Goal: Task Accomplishment & Management: Complete application form

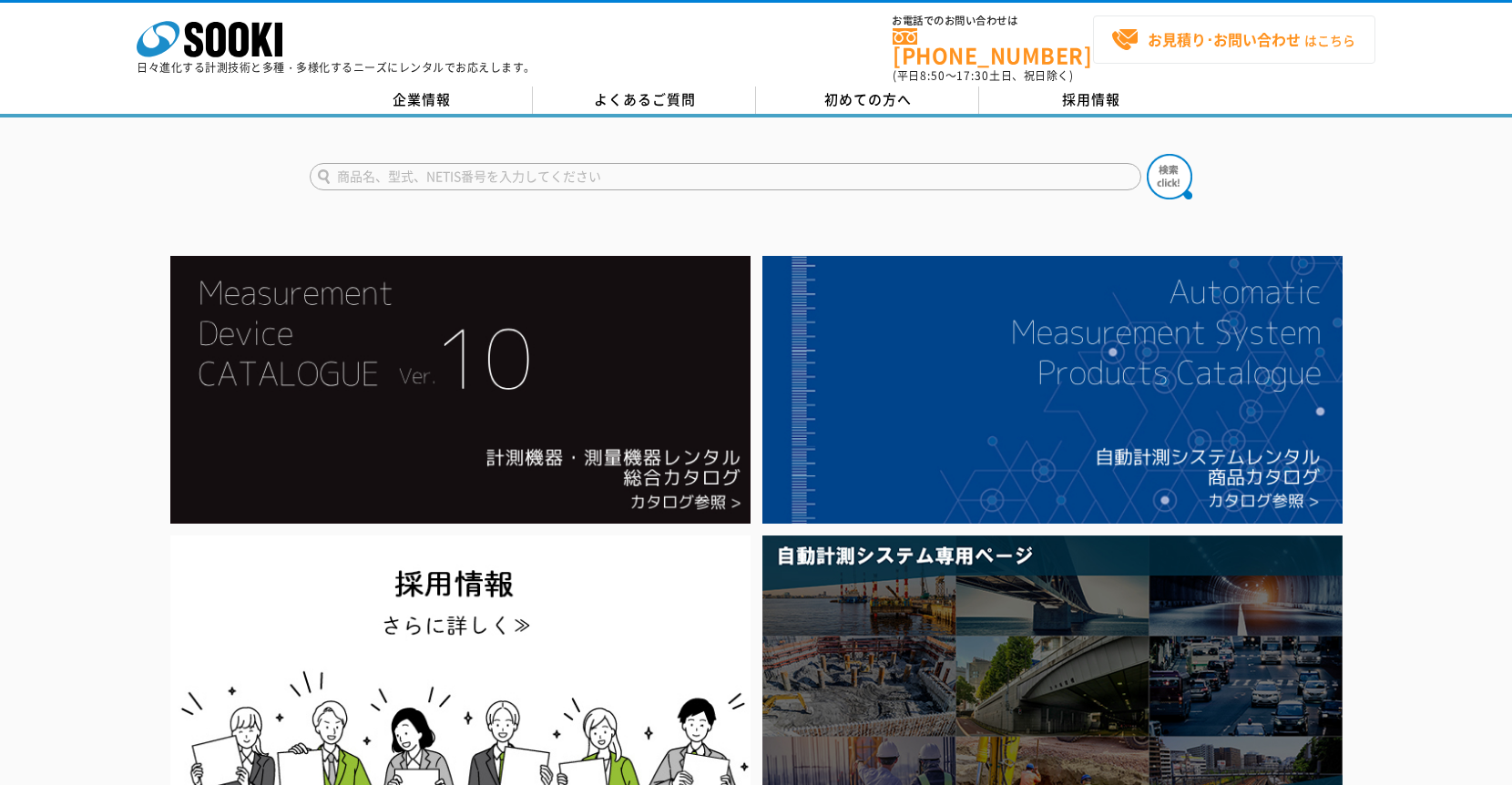
click at [1134, 38] on span "お見積り･お問い合わせ はこちら" at bounding box center [1233, 39] width 244 height 27
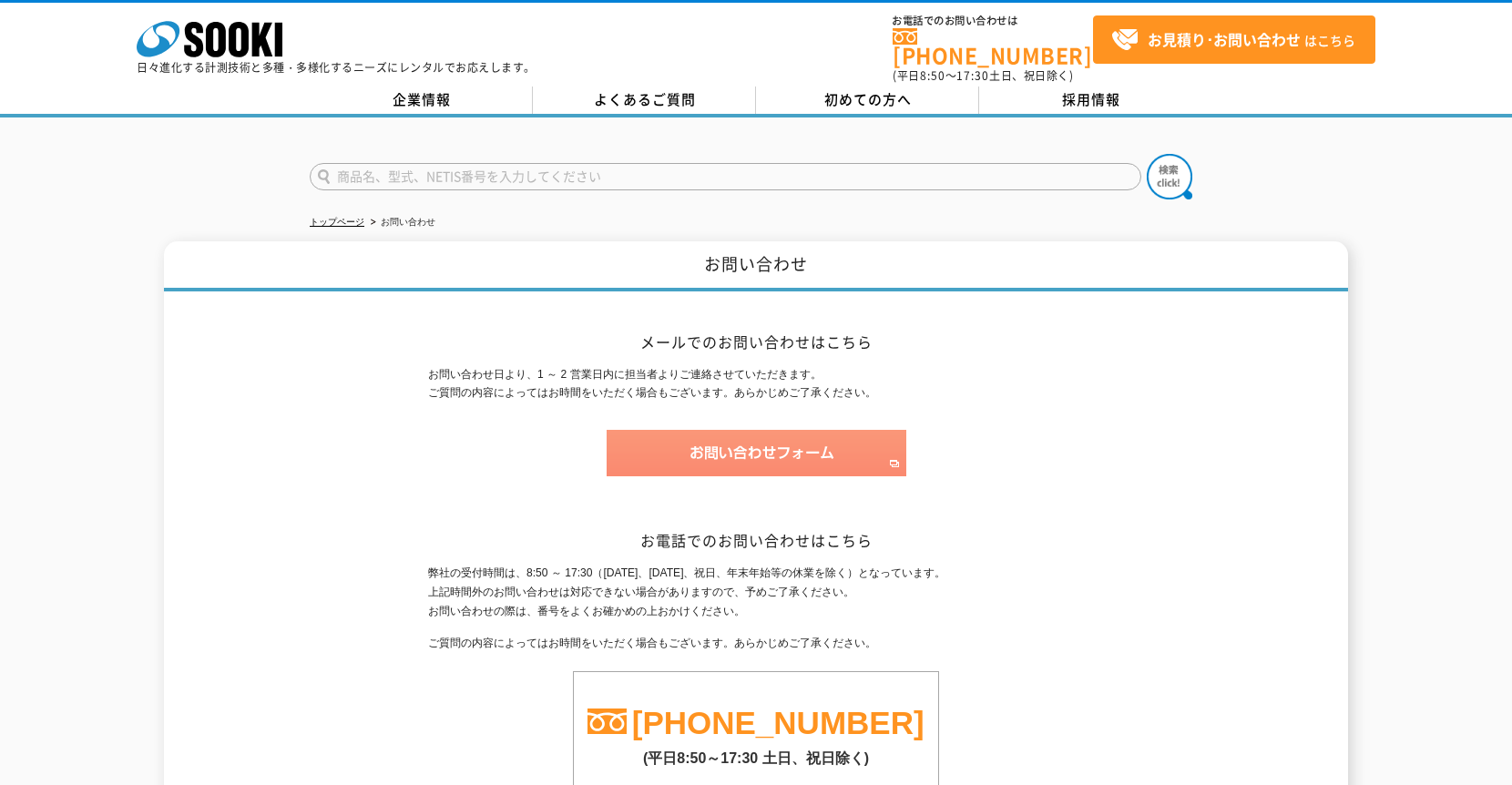
click at [755, 430] on img at bounding box center [756, 453] width 300 height 46
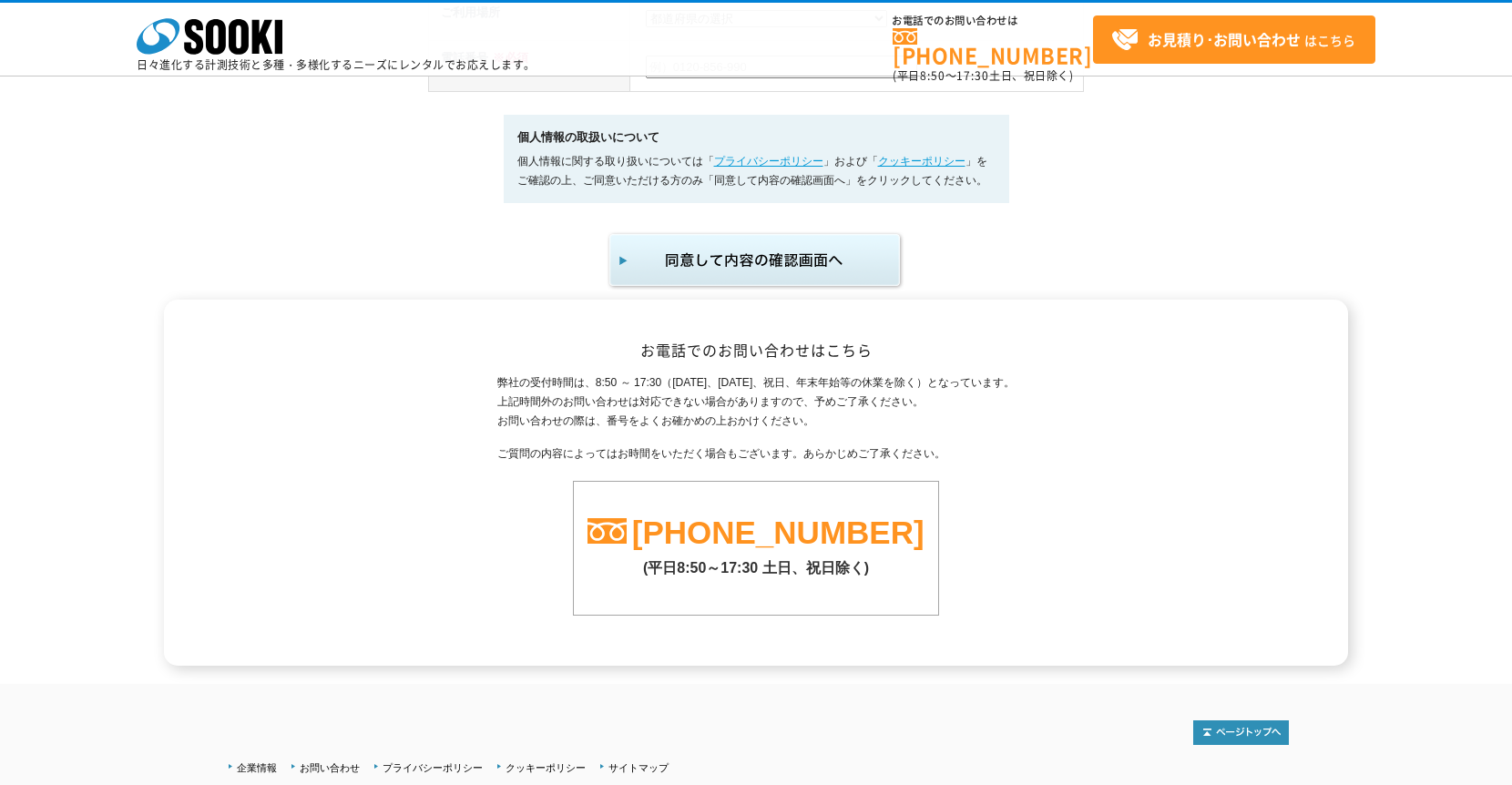
scroll to position [1205, 0]
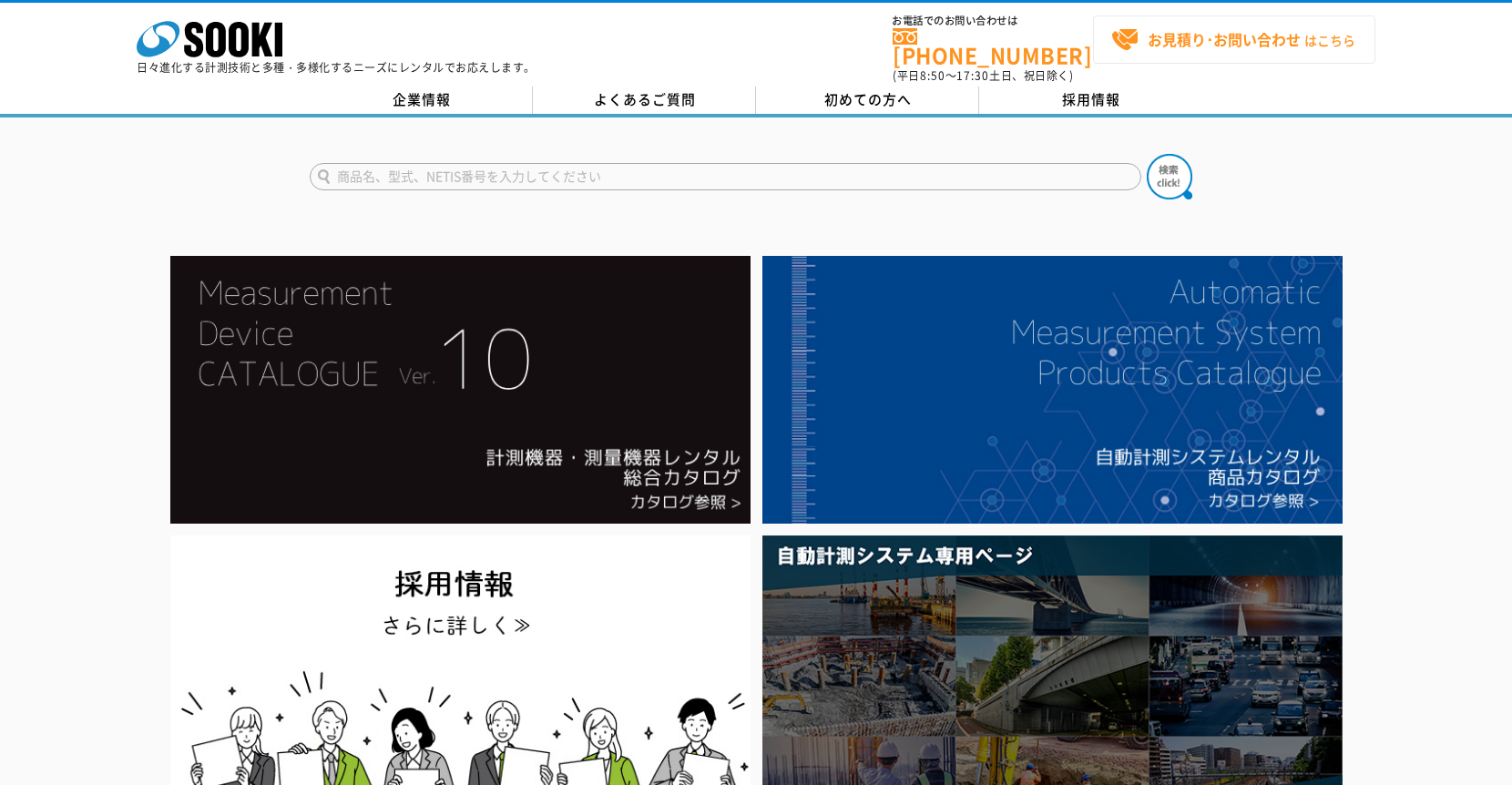
click at [1231, 45] on strong "お見積り･お問い合わせ" at bounding box center [1224, 39] width 153 height 22
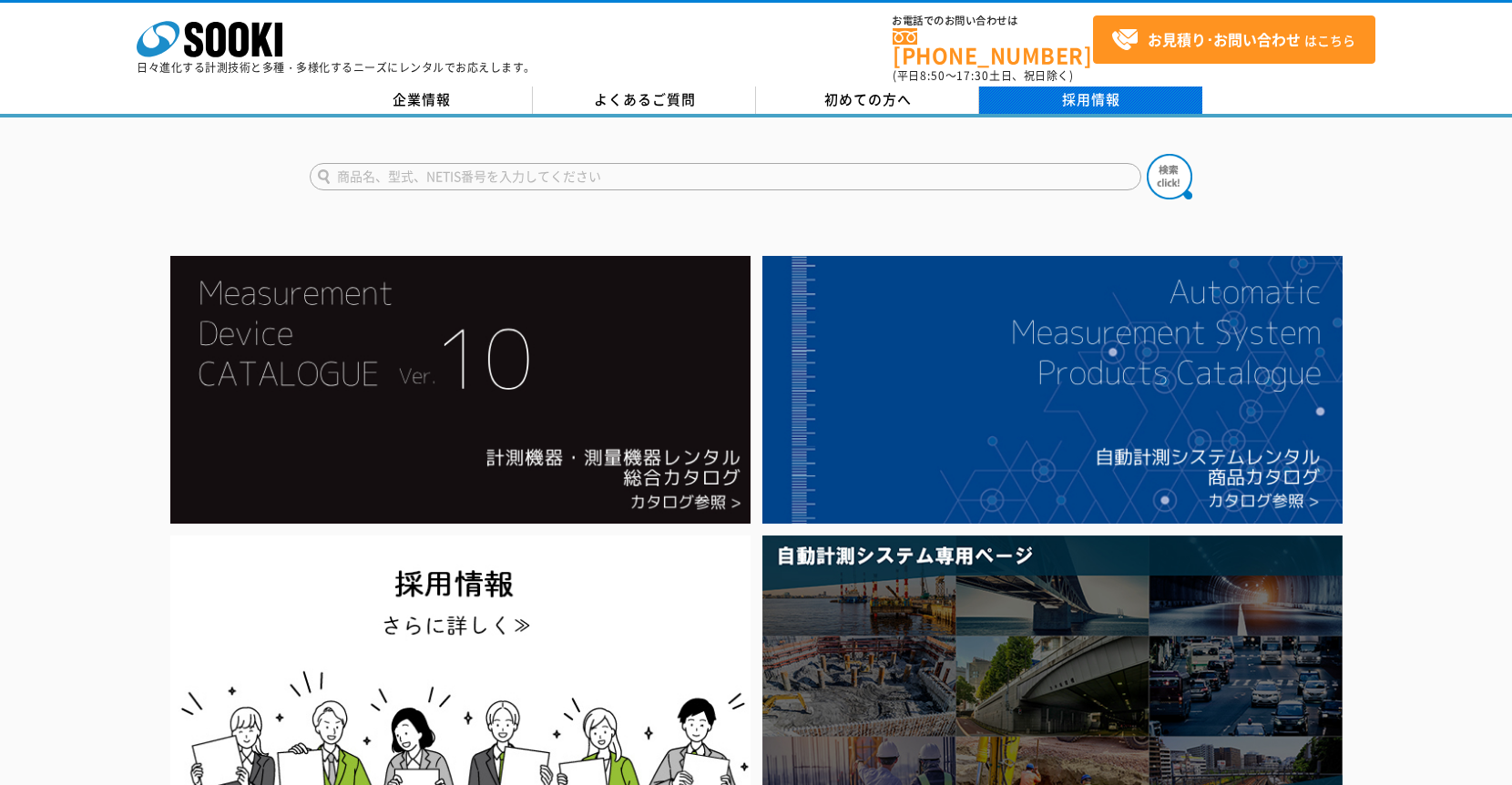
click at [1044, 95] on link "採用情報" at bounding box center [1090, 99] width 224 height 27
